Goal: Task Accomplishment & Management: Manage account settings

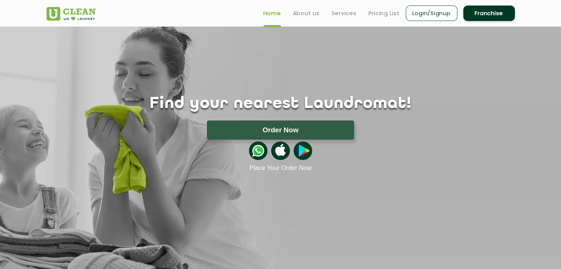
click at [441, 15] on link "Login/Signup" at bounding box center [432, 13] width 52 height 15
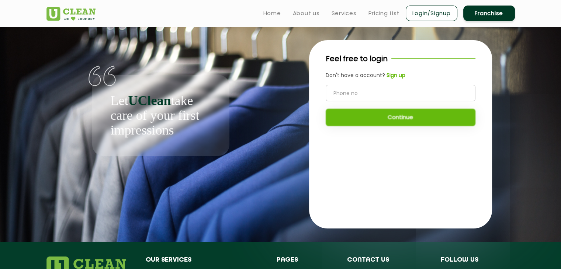
click at [402, 97] on input "tel" at bounding box center [401, 93] width 150 height 17
type input "9528832855"
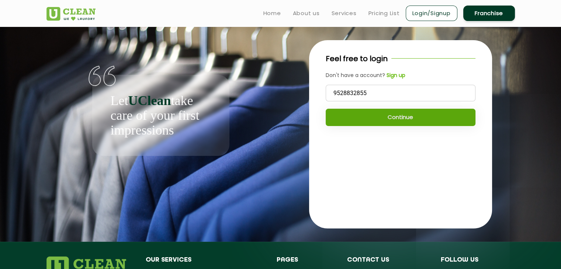
click at [397, 119] on button "Continue" at bounding box center [401, 117] width 150 height 17
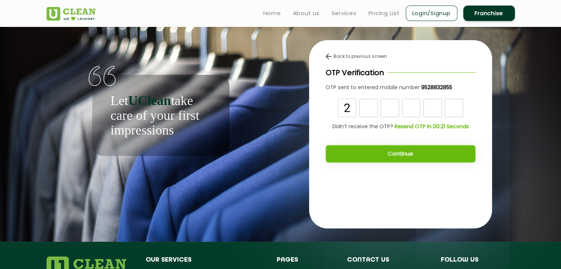
type input "2"
type input "1"
type input "4"
type input "0"
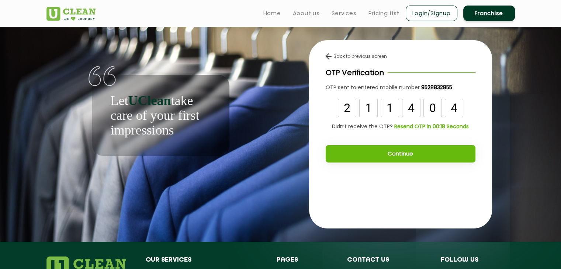
type input "4"
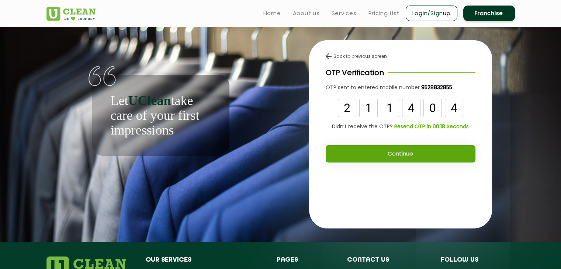
click at [359, 149] on button "Continue" at bounding box center [401, 153] width 150 height 17
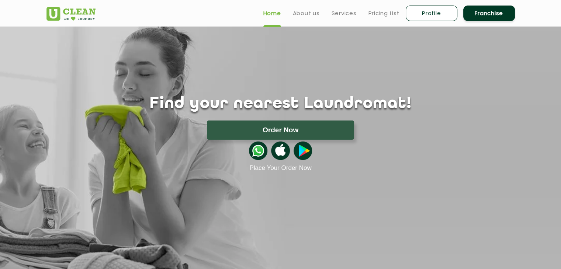
click at [420, 16] on link "Profile" at bounding box center [432, 13] width 52 height 15
select select
